Goal: Task Accomplishment & Management: Use online tool/utility

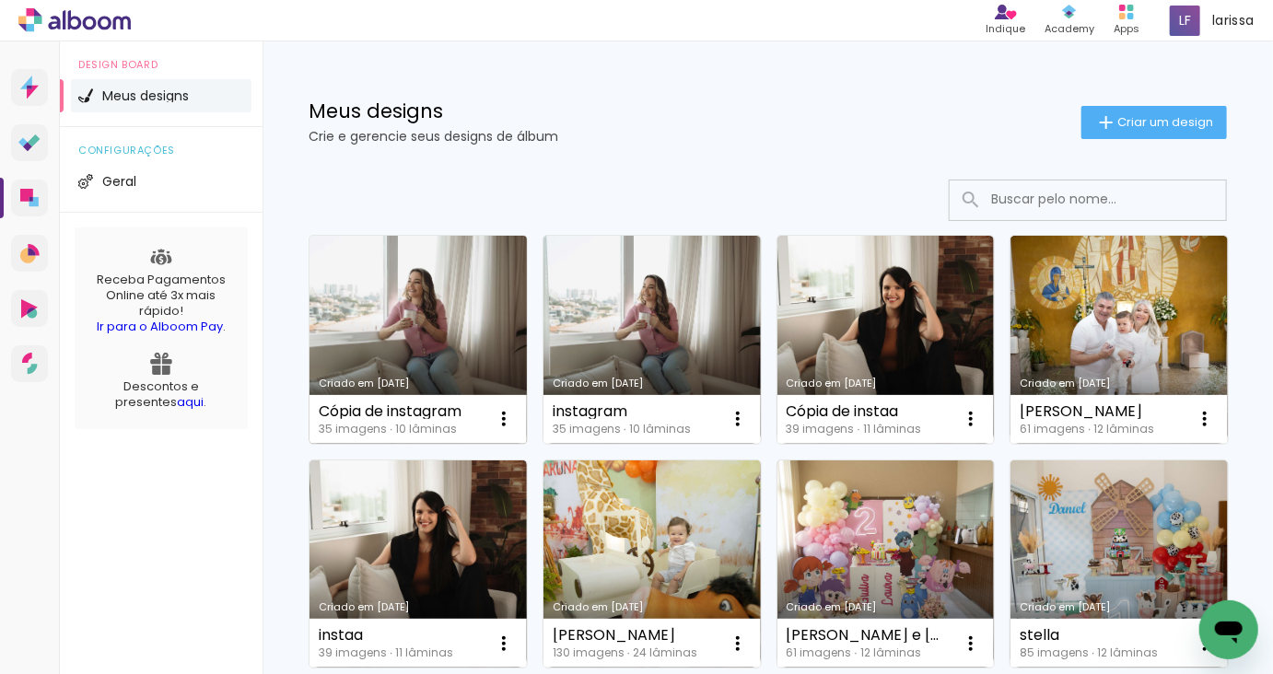
click at [470, 319] on link "Criado em [DATE]" at bounding box center [418, 340] width 217 height 208
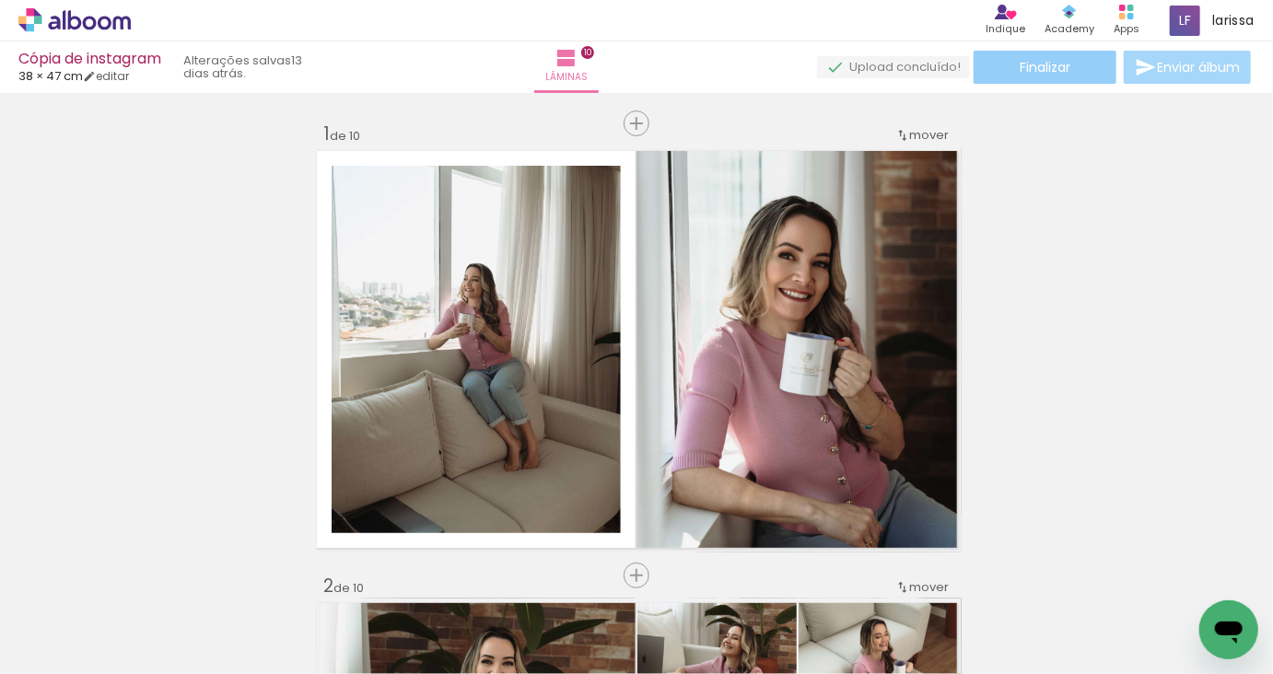
click at [1052, 68] on span "Finalizar" at bounding box center [1045, 67] width 51 height 13
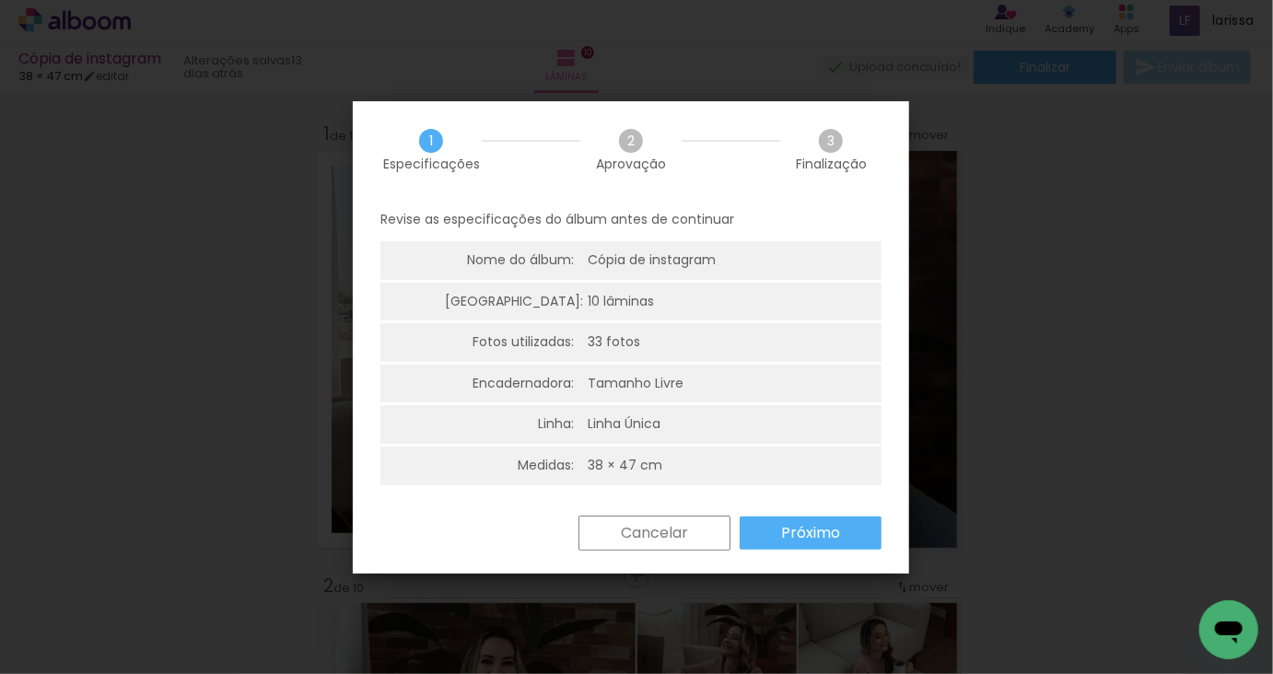
click at [0, 0] on slot "Próximo" at bounding box center [0, 0] width 0 height 0
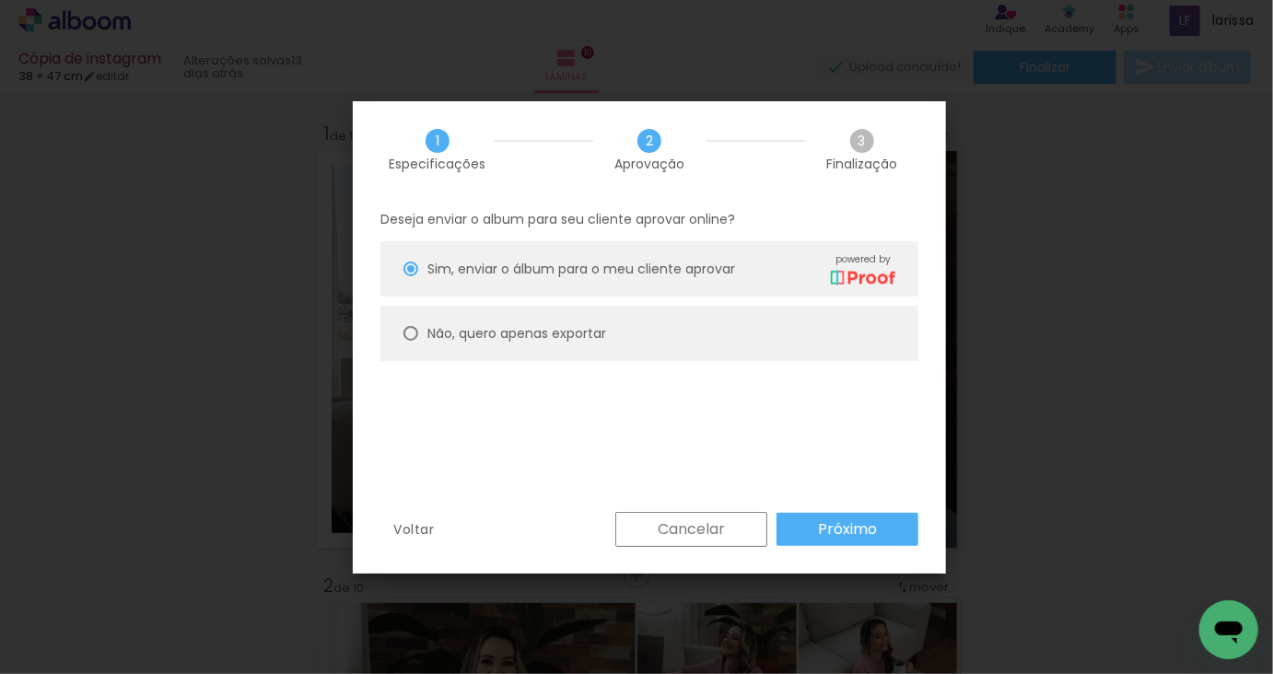
click at [0, 0] on slot "Não, quero apenas exportar" at bounding box center [0, 0] width 0 height 0
type paper-radio-button "on"
click at [0, 0] on slot "Próximo" at bounding box center [0, 0] width 0 height 0
type input "Alta, 300 DPI"
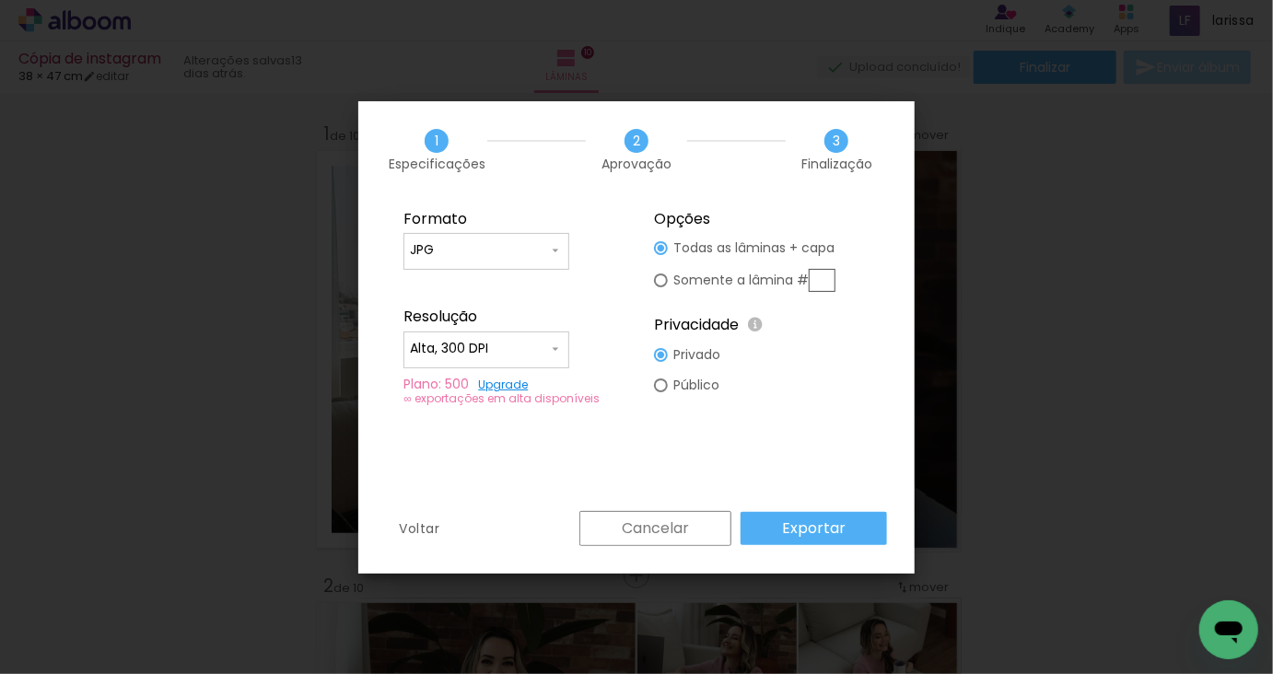
click at [824, 551] on div "Voltar Cancelar Exportar" at bounding box center [636, 542] width 556 height 63
click at [0, 0] on slot "Exportar" at bounding box center [0, 0] width 0 height 0
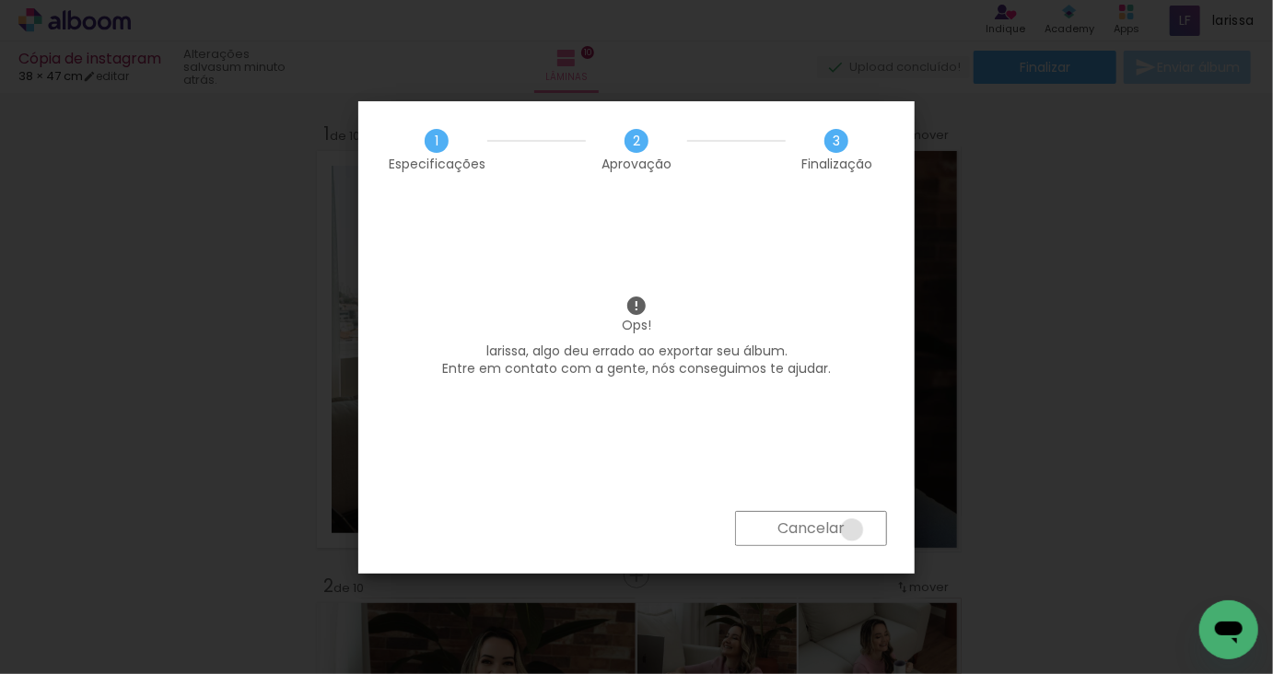
click at [851, 530] on paper-button "Cancelar" at bounding box center [811, 528] width 152 height 35
